Goal: Transaction & Acquisition: Subscribe to service/newsletter

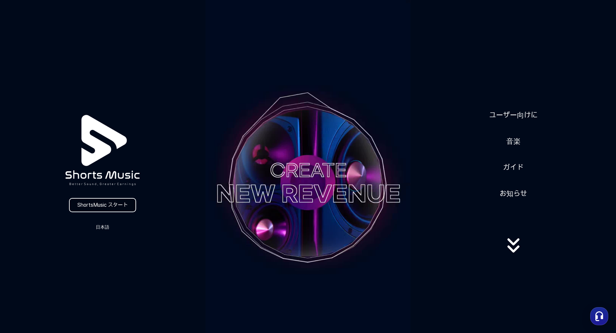
click at [116, 204] on link "ShortsMusic スタート" at bounding box center [102, 205] width 67 height 14
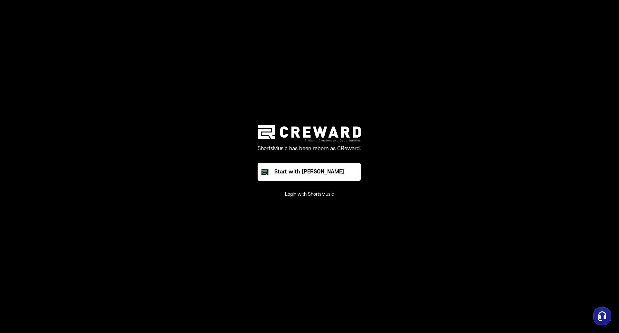
click at [321, 194] on button "Login with ShortsMusic" at bounding box center [309, 194] width 49 height 6
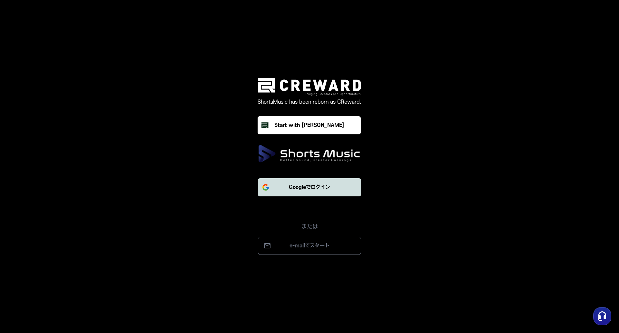
click at [326, 189] on p "Googleでログイン" at bounding box center [309, 187] width 41 height 8
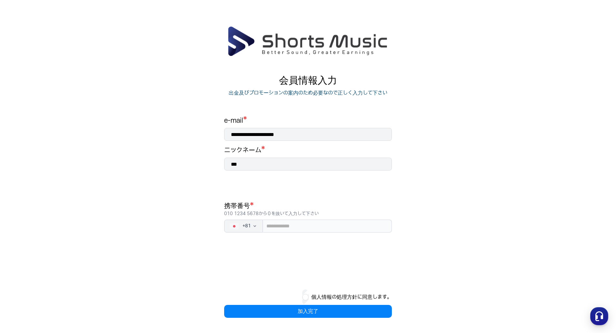
drag, startPoint x: 351, startPoint y: 310, endPoint x: 356, endPoint y: 294, distance: 16.5
click at [356, 295] on div "個人情報の処理方針に同意します。 加入完了" at bounding box center [308, 303] width 168 height 28
click at [356, 294] on button "個人情報の処理方針に同意します。" at bounding box center [351, 297] width 81 height 8
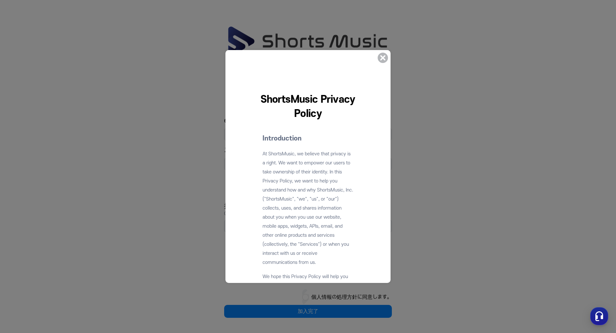
click at [381, 55] on icon at bounding box center [382, 57] width 15 height 15
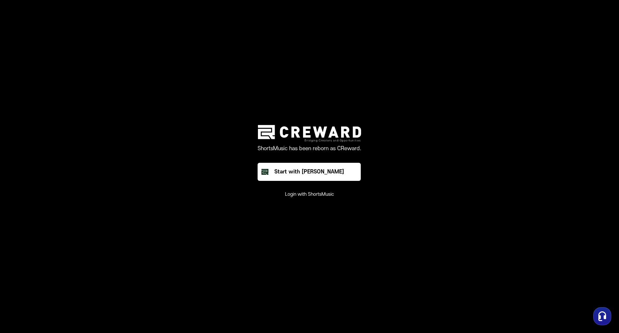
click at [326, 192] on button "Login with ShortsMusic" at bounding box center [309, 194] width 49 height 6
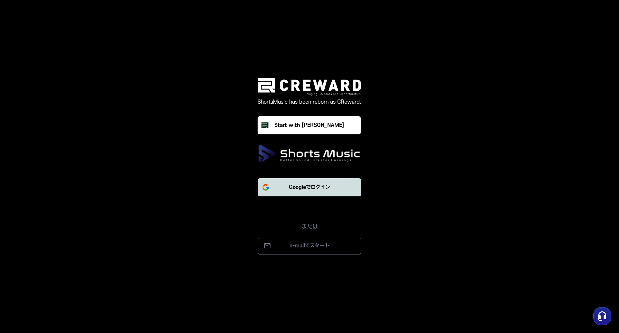
click at [321, 191] on p "Googleでログイン" at bounding box center [309, 187] width 41 height 8
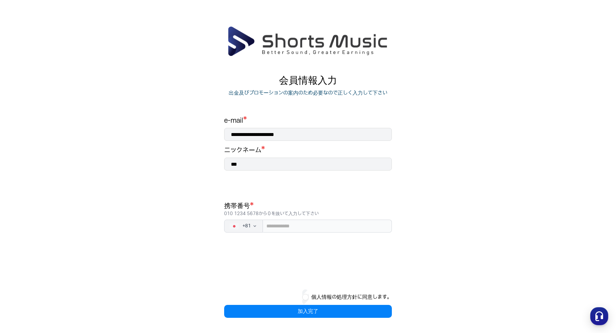
drag, startPoint x: 246, startPoint y: 166, endPoint x: 183, endPoint y: 171, distance: 64.1
click at [183, 171] on main "**********" at bounding box center [308, 178] width 616 height 305
type input "*"
type input "*****"
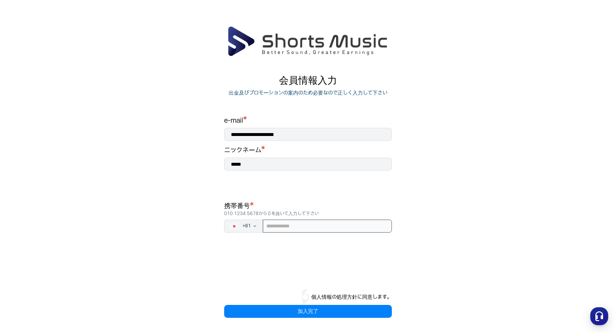
click at [295, 226] on input "tel" at bounding box center [327, 225] width 129 height 13
type input "**********"
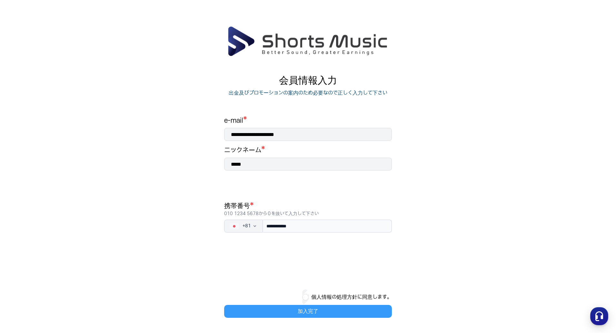
click at [305, 309] on button "加入完了" at bounding box center [308, 311] width 168 height 13
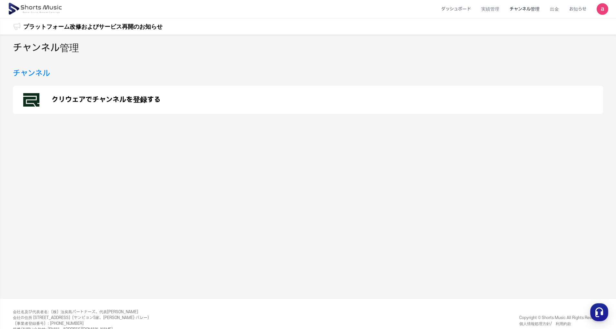
click at [529, 11] on li "チャンネル管理" at bounding box center [525, 9] width 40 height 17
click at [534, 10] on li "チャンネル管理" at bounding box center [525, 9] width 40 height 17
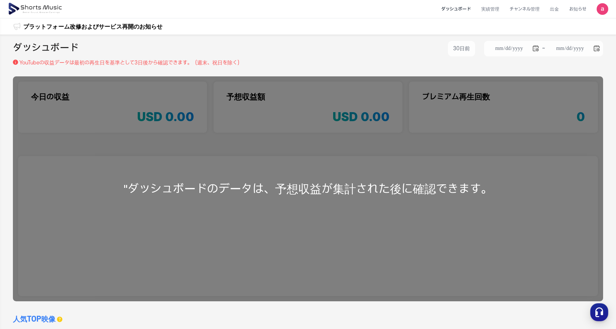
click at [603, 11] on img at bounding box center [603, 9] width 12 height 12
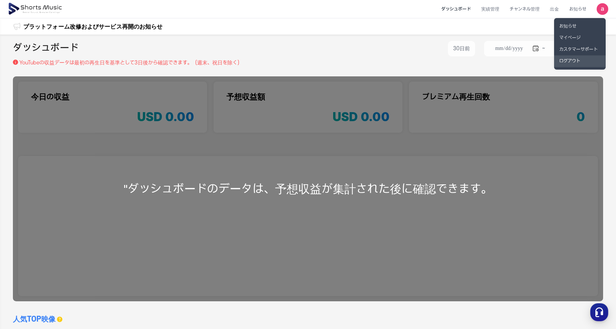
click at [578, 60] on link "ログアウト" at bounding box center [580, 61] width 52 height 12
